Goal: Find specific page/section: Find specific page/section

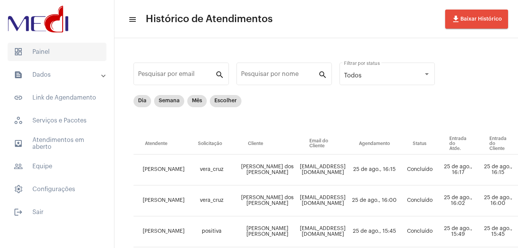
click at [43, 50] on span "dashboard Painel" at bounding box center [57, 52] width 99 height 18
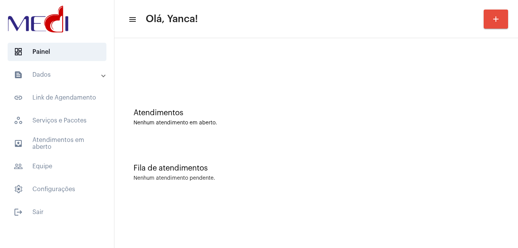
click at [84, 75] on mat-panel-title "text_snippet_outlined Dados" at bounding box center [58, 74] width 88 height 9
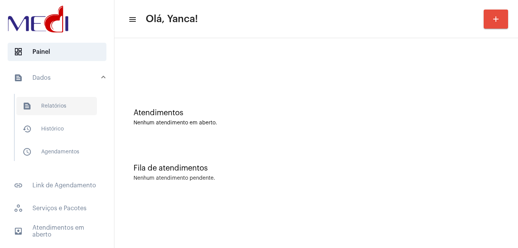
click at [85, 101] on span "text_snippet_outlined Relatórios" at bounding box center [56, 106] width 80 height 18
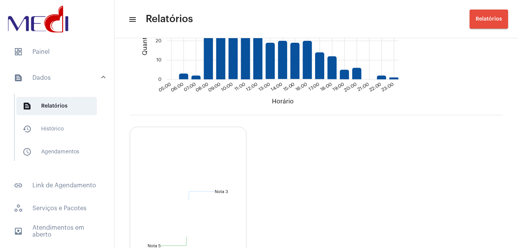
scroll to position [871, 0]
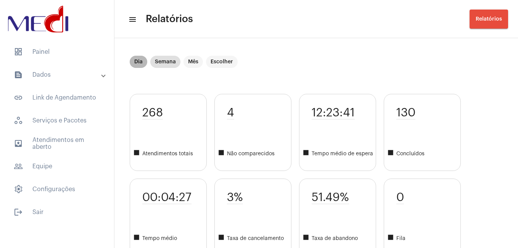
click at [139, 63] on mat-chip "Dia" at bounding box center [139, 62] width 18 height 12
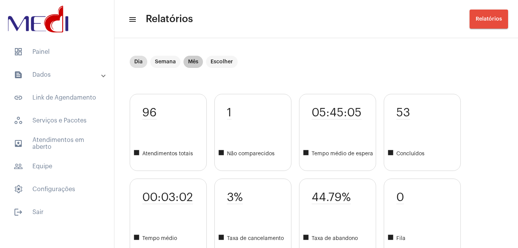
click at [189, 66] on mat-chip "Mês" at bounding box center [192, 62] width 19 height 12
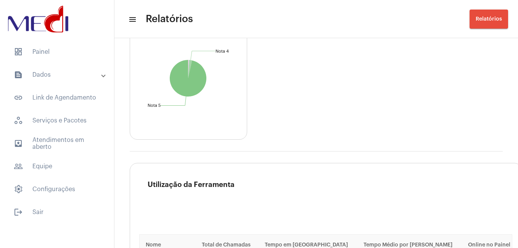
scroll to position [1155, 0]
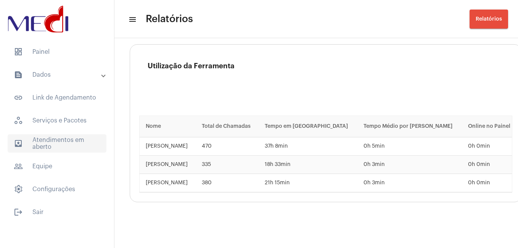
click at [83, 139] on span "outbox_outline Atendimentos em aberto" at bounding box center [57, 143] width 99 height 18
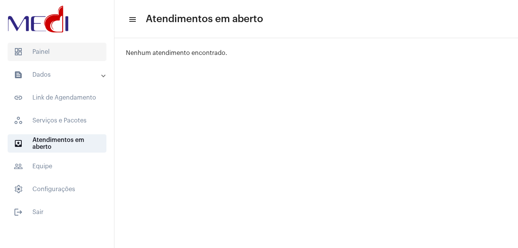
click at [54, 56] on span "dashboard Painel" at bounding box center [57, 52] width 99 height 18
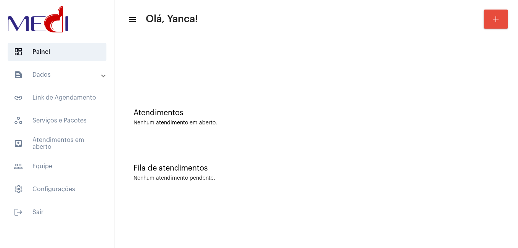
click at [97, 80] on mat-expansion-panel-header "text_snippet_outlined Dados" at bounding box center [59, 75] width 109 height 18
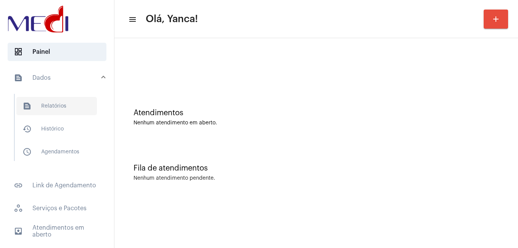
click at [74, 109] on span "text_snippet_outlined Relatórios" at bounding box center [56, 106] width 80 height 18
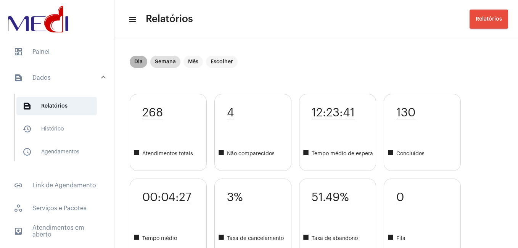
click at [136, 59] on mat-chip "Dia" at bounding box center [139, 62] width 18 height 12
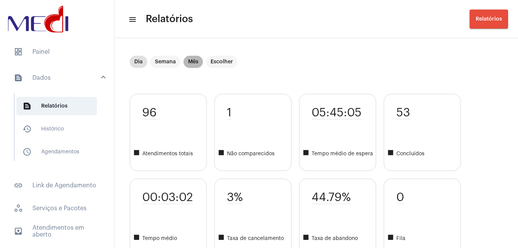
click at [194, 62] on mat-chip "Mês" at bounding box center [192, 62] width 19 height 12
click at [143, 64] on mat-chip "Dia" at bounding box center [139, 62] width 18 height 12
click at [53, 56] on span "dashboard Painel" at bounding box center [57, 52] width 99 height 18
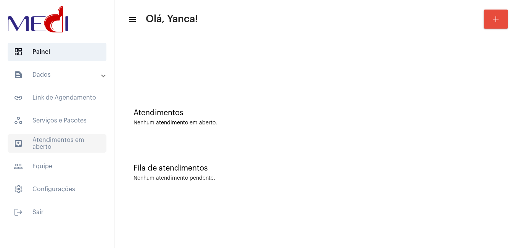
click at [87, 143] on span "outbox_outline Atendimentos em aberto" at bounding box center [57, 143] width 99 height 18
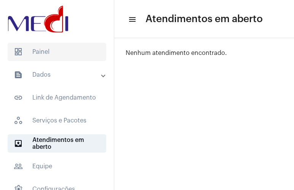
click at [24, 51] on span "dashboard Painel" at bounding box center [57, 52] width 99 height 18
